Goal: Ask a question

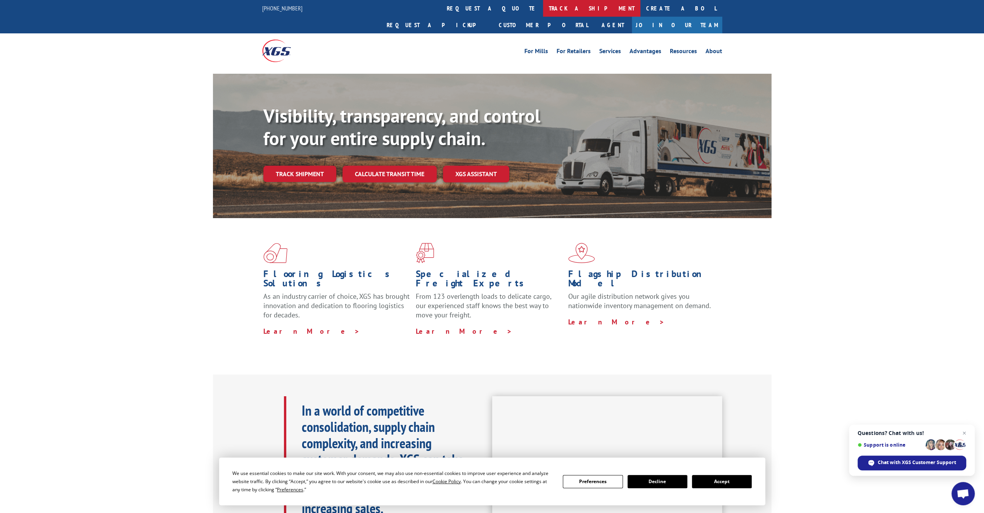
click at [543, 8] on link "track a shipment" at bounding box center [591, 8] width 97 height 17
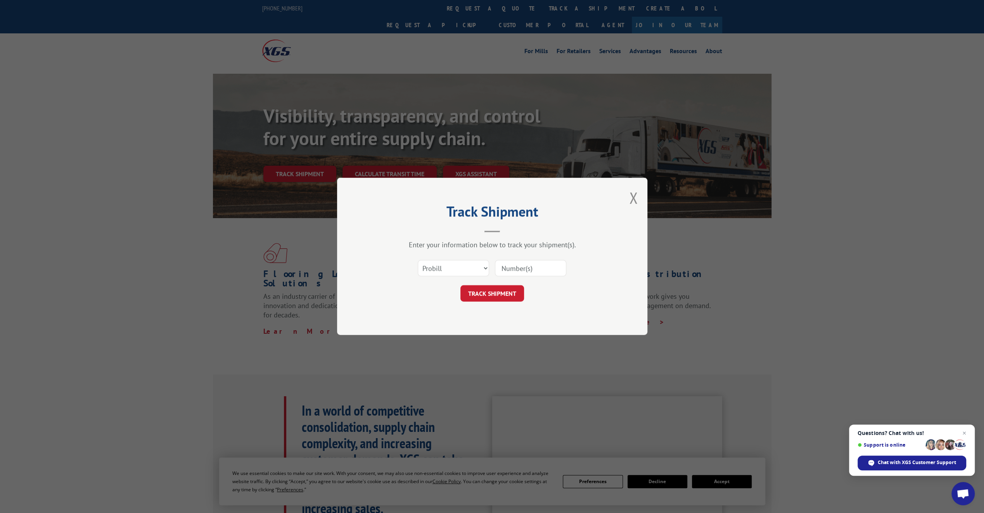
click at [517, 272] on input at bounding box center [530, 268] width 71 height 16
paste input "17555327"
type input "17555327"
click at [509, 298] on button "TRACK SHIPMENT" at bounding box center [492, 293] width 64 height 16
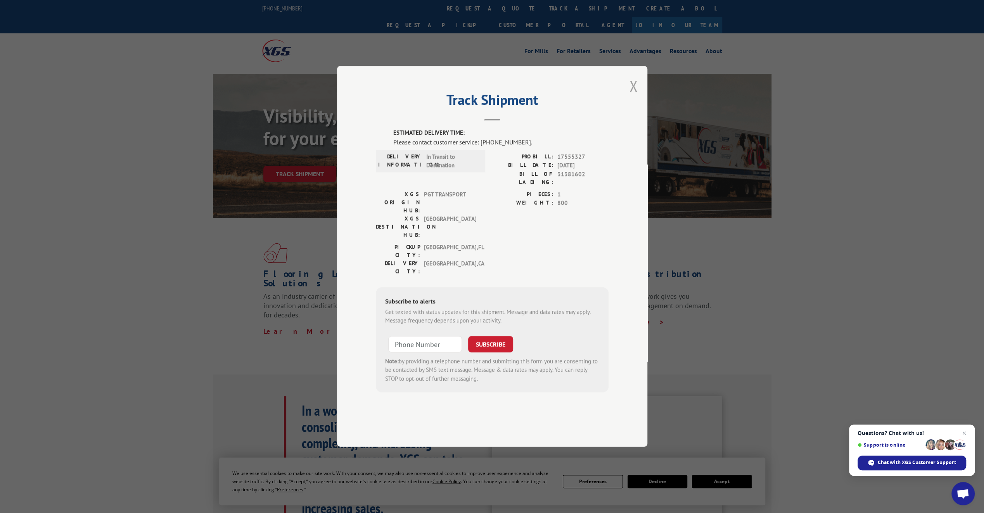
click at [631, 96] on button "Close modal" at bounding box center [633, 86] width 9 height 21
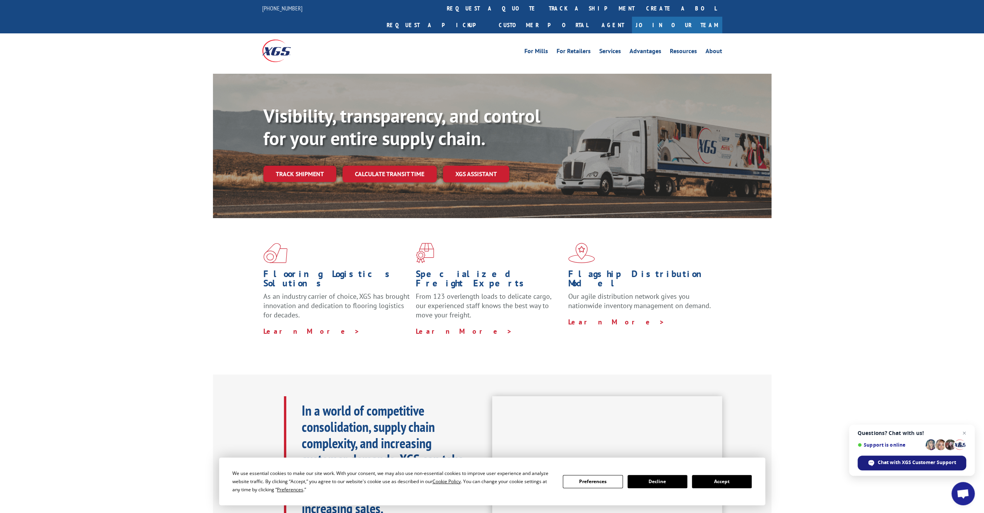
click at [892, 464] on span "Chat with XGS Customer Support" at bounding box center [917, 462] width 78 height 7
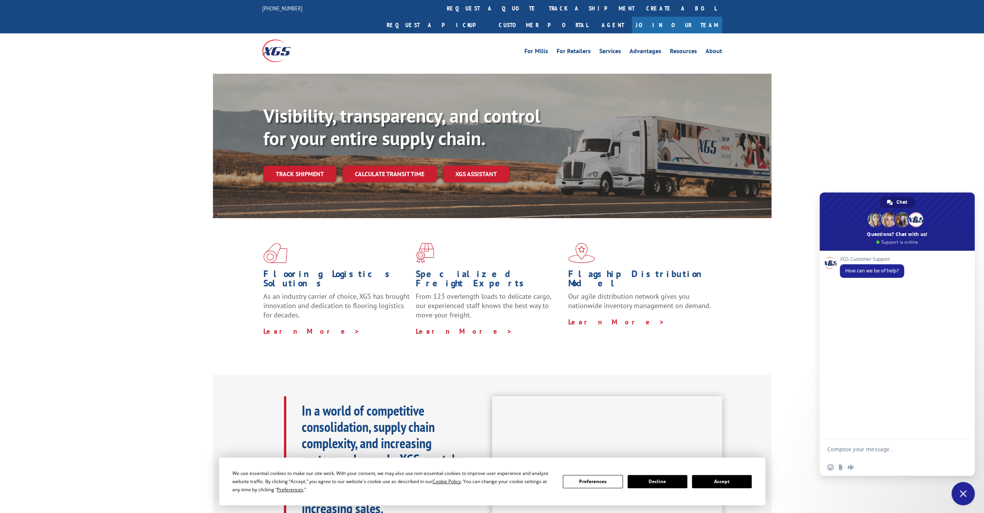
click at [863, 446] on textarea "Compose your message..." at bounding box center [889, 448] width 124 height 19
paste textarea "17555327"
type textarea "PRO# 17555327- Can I get an ETA on this delivery?"
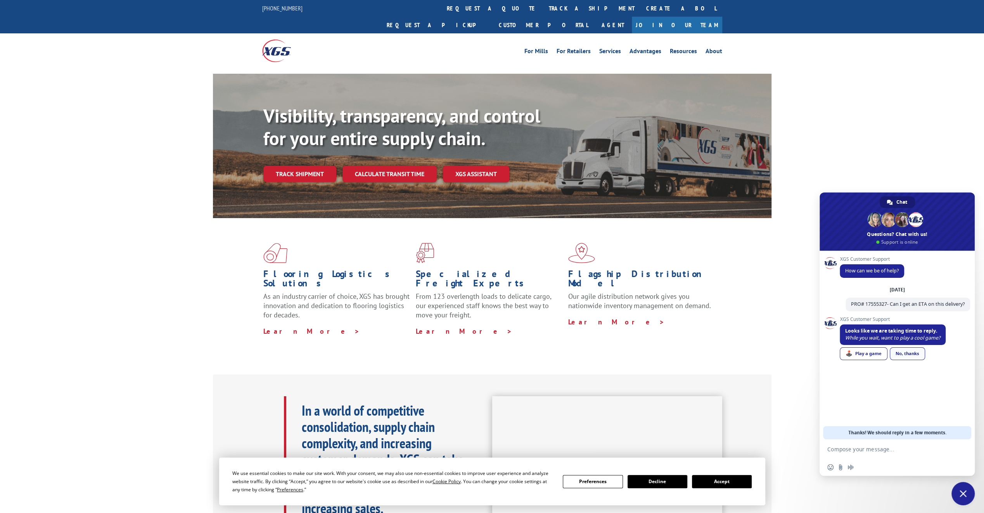
click at [910, 358] on link "No, thanks" at bounding box center [907, 353] width 35 height 13
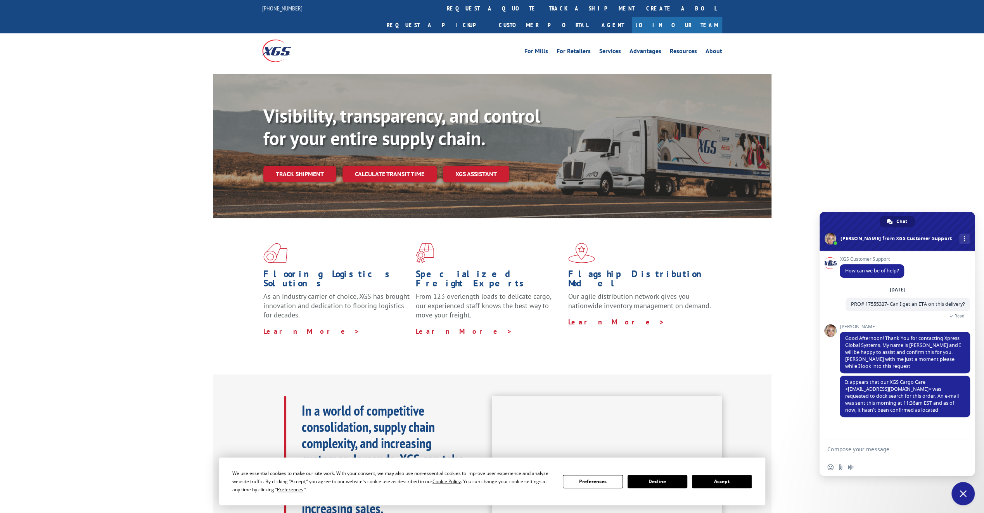
click at [909, 453] on textarea "Compose your message..." at bounding box center [889, 448] width 124 height 19
type textarea "I have a photo of the missing shipment. Is there an email I can send it to?"
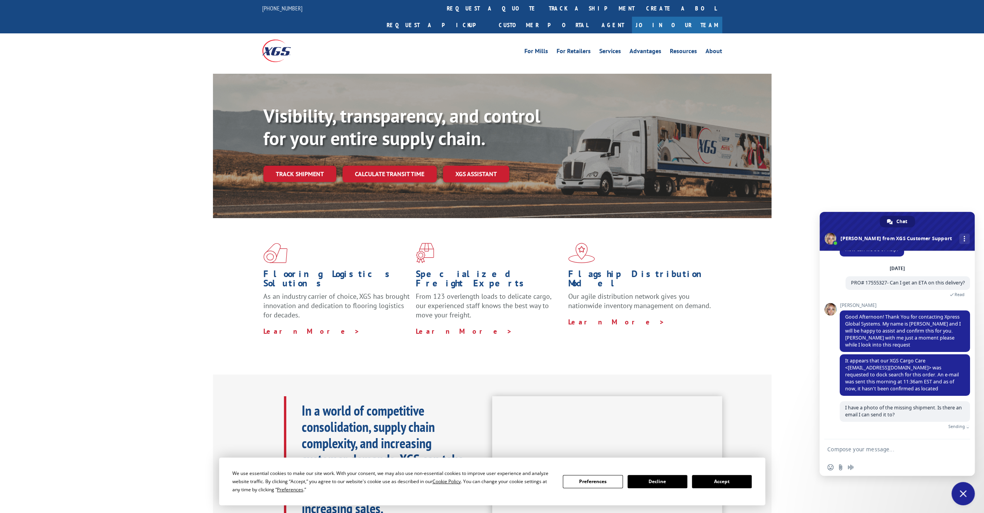
scroll to position [23, 0]
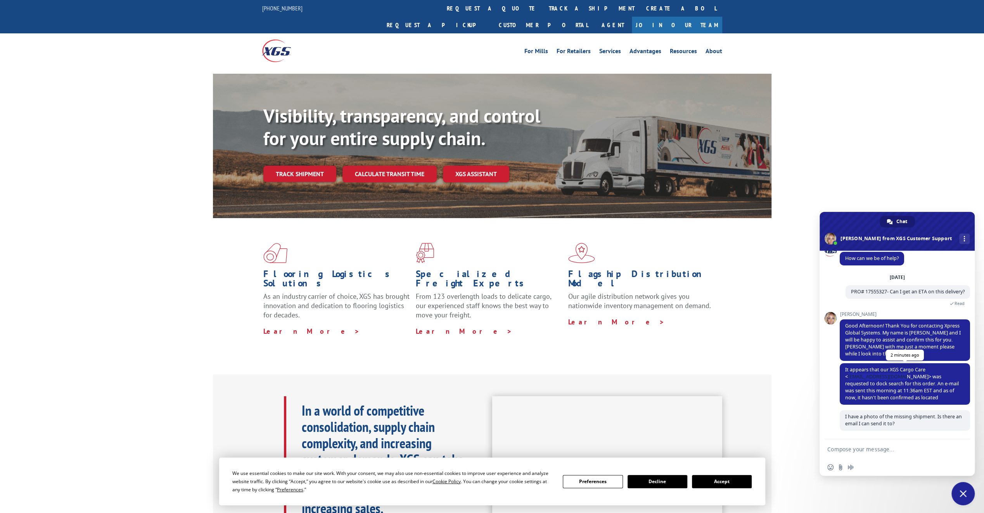
drag, startPoint x: 849, startPoint y: 377, endPoint x: 903, endPoint y: 376, distance: 54.7
click at [903, 376] on span "It appears that our XGS Cargo Care <[EMAIL_ADDRESS][DOMAIN_NAME]> was requested…" at bounding box center [902, 383] width 114 height 35
copy span "[EMAIL_ADDRESS][DOMAIN_NAME]"
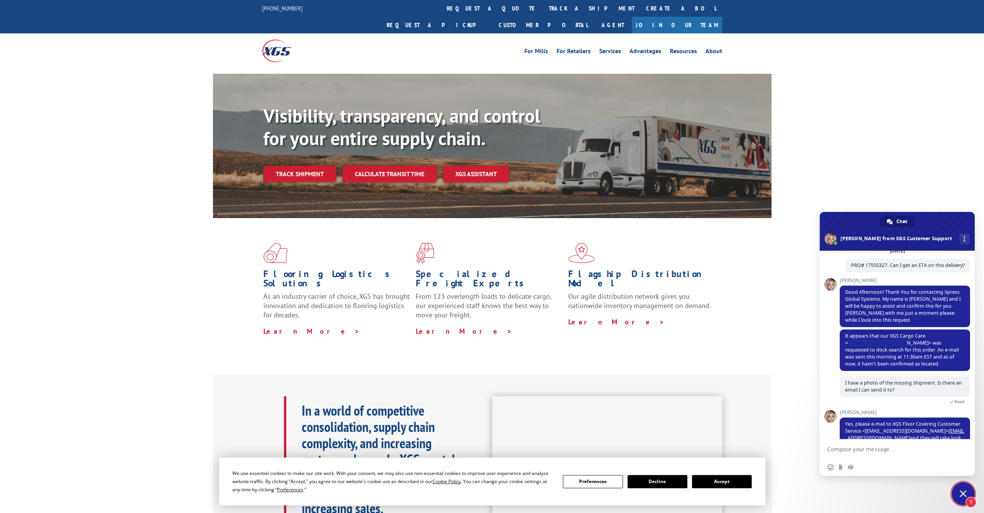
scroll to position [72, 0]
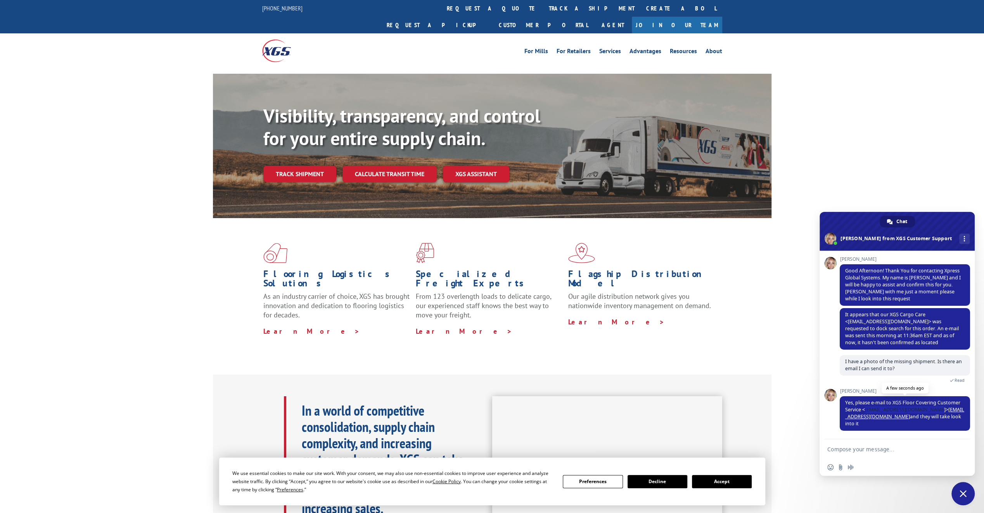
drag, startPoint x: 849, startPoint y: 413, endPoint x: 928, endPoint y: 415, distance: 79.1
click at [928, 415] on span "Yes, please e-mail to XGS Floor Covering Customer Service <[EMAIL_ADDRESS][DOMA…" at bounding box center [904, 413] width 119 height 28
copy span "[EMAIL_ADDRESS][DOMAIN_NAME]"
click at [894, 458] on textarea "Compose your message..." at bounding box center [889, 448] width 124 height 19
type textarea "Thank you"
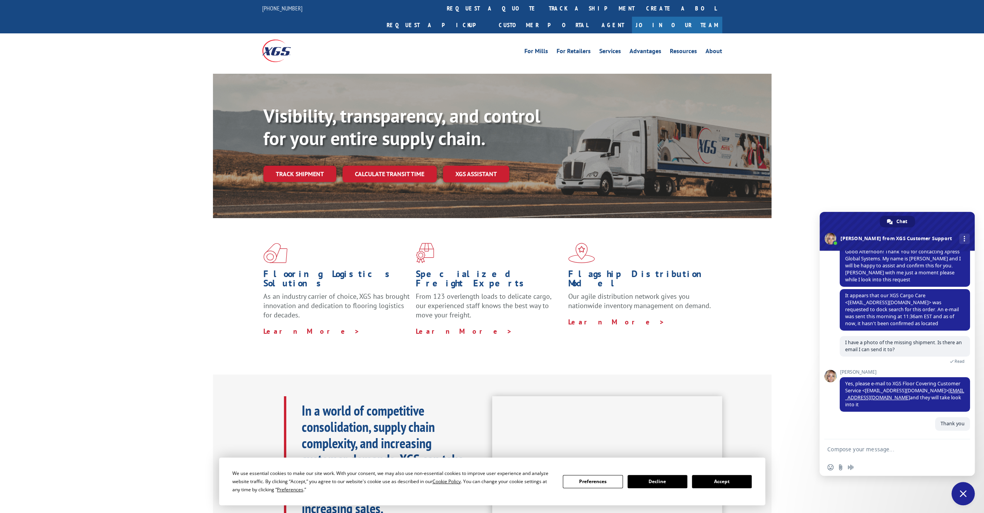
scroll to position [91, 0]
